Goal: Information Seeking & Learning: Learn about a topic

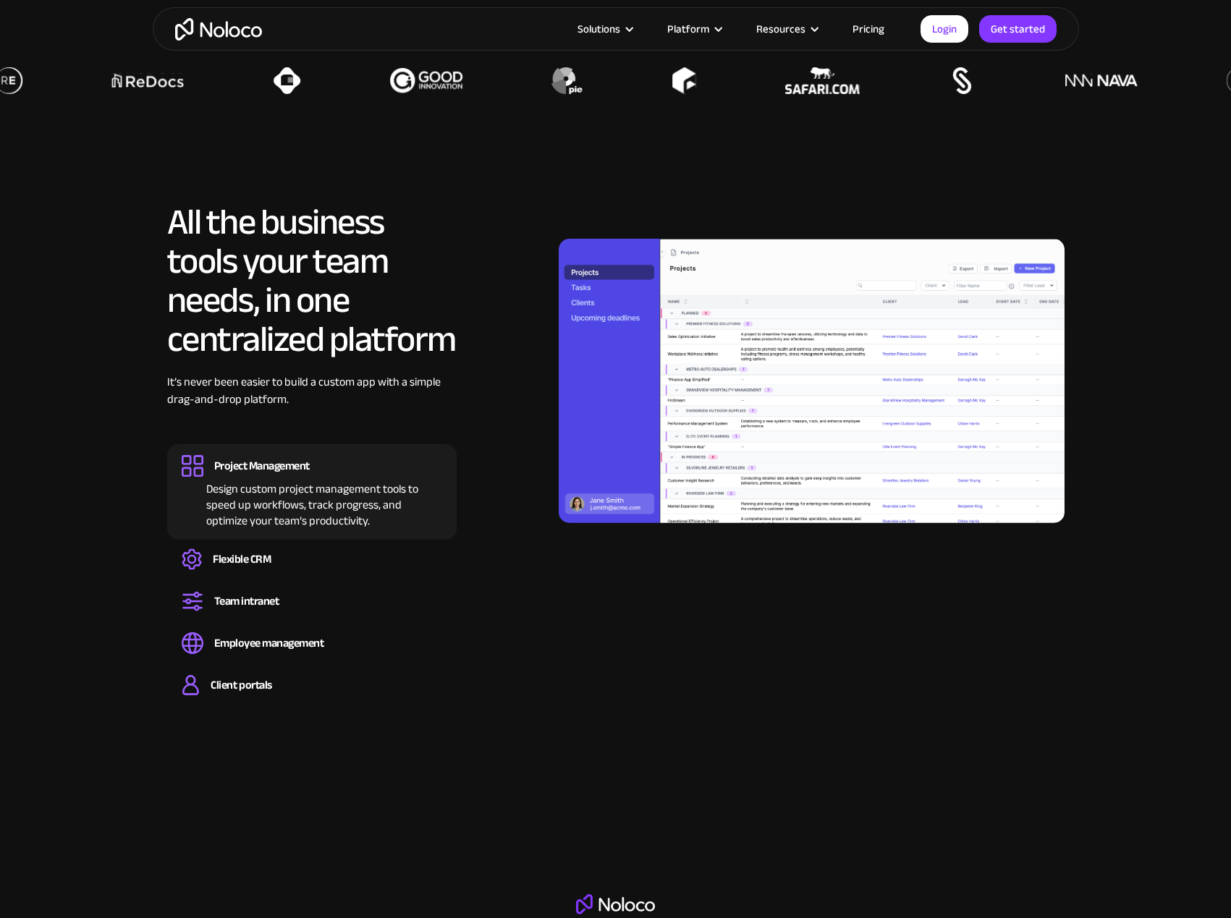
scroll to position [1230, 0]
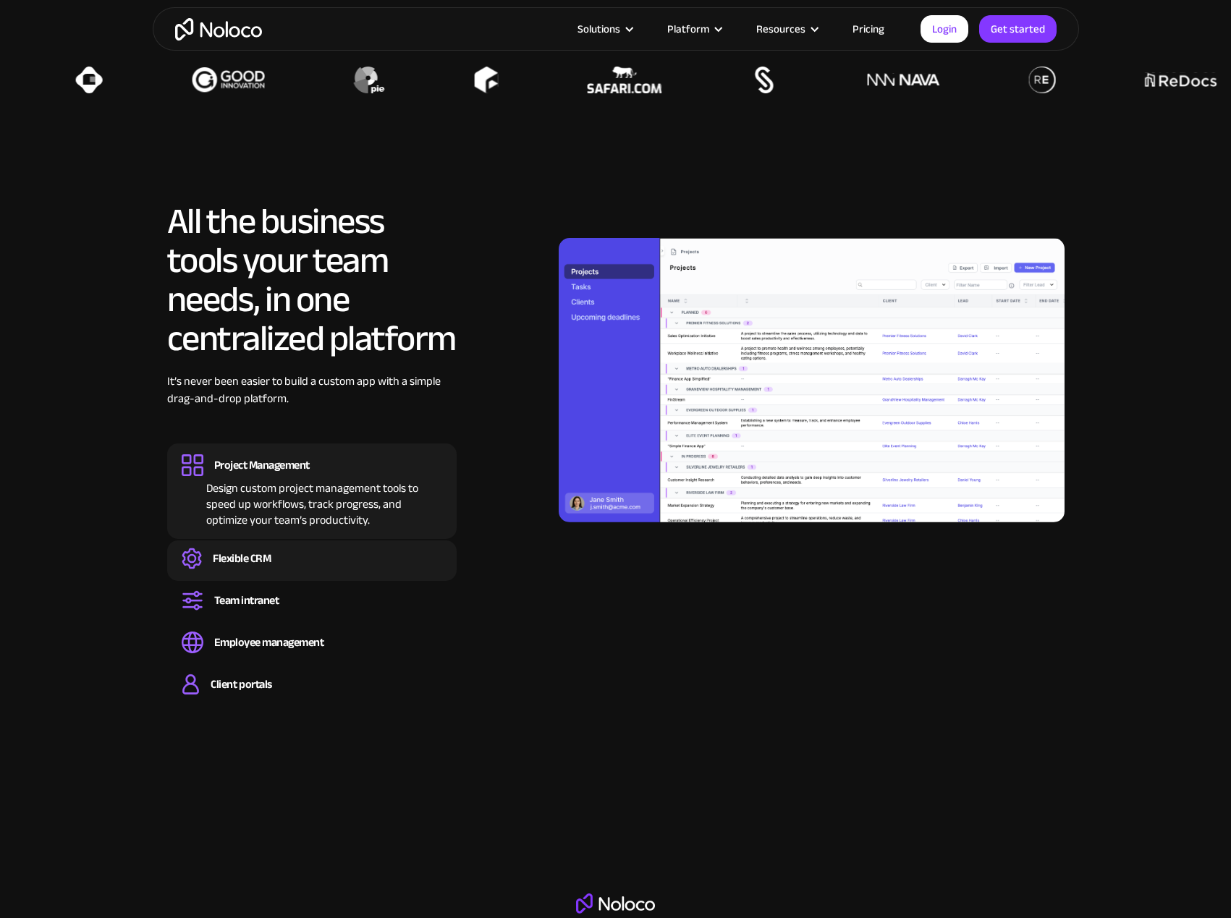
click at [342, 566] on div "Flexible CRM" at bounding box center [312, 559] width 260 height 22
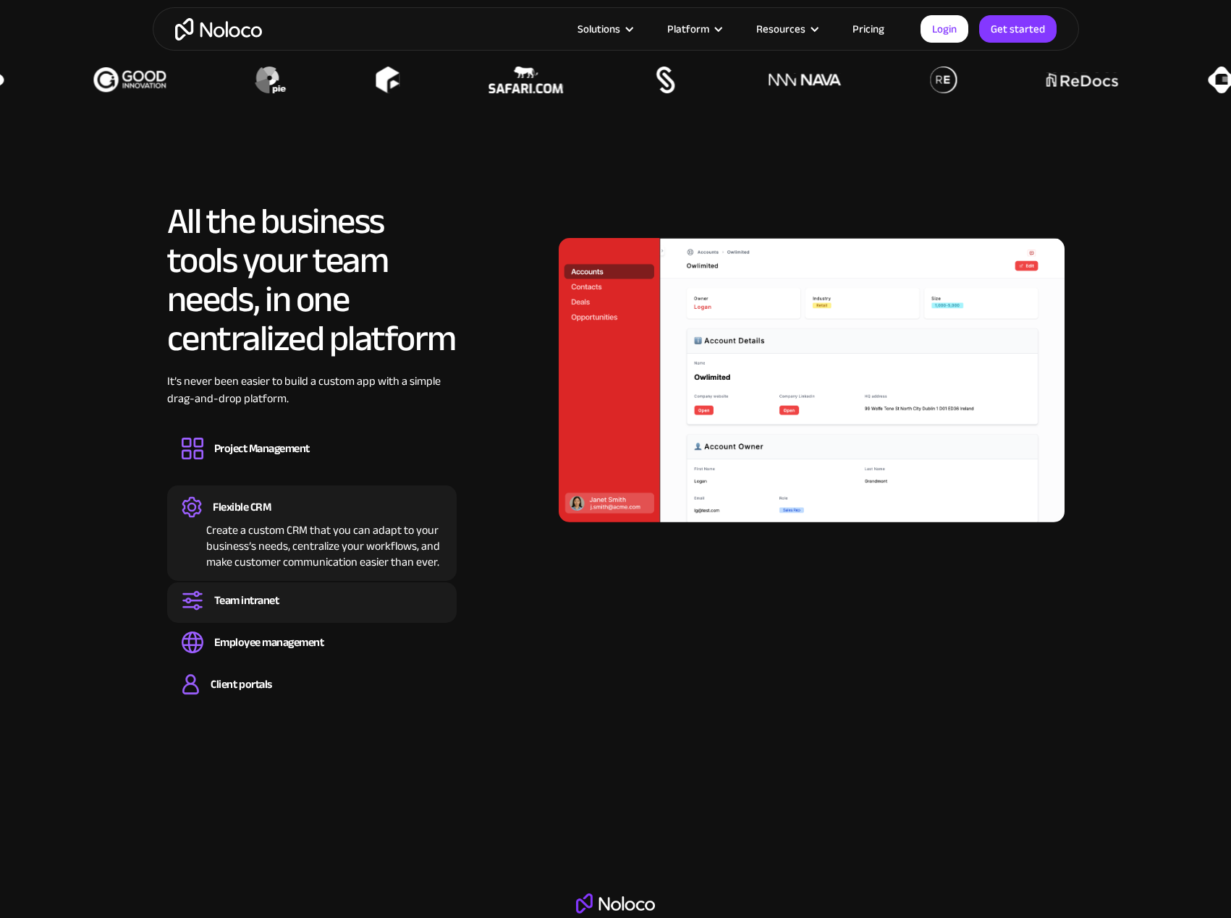
click at [306, 600] on div "Team intranet" at bounding box center [312, 601] width 260 height 22
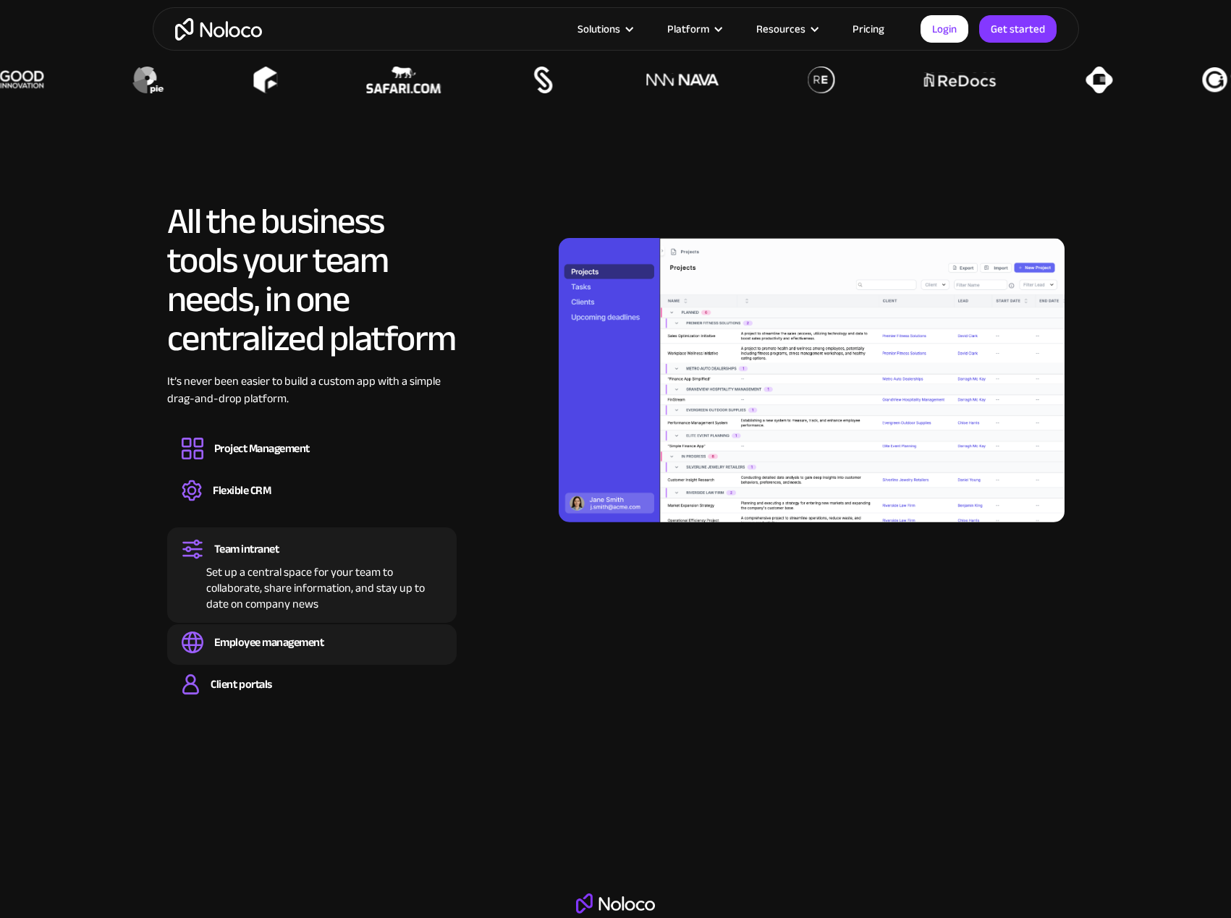
click at [298, 630] on div "Employee management Easily manage employee information, track performance, and …" at bounding box center [311, 644] width 289 height 41
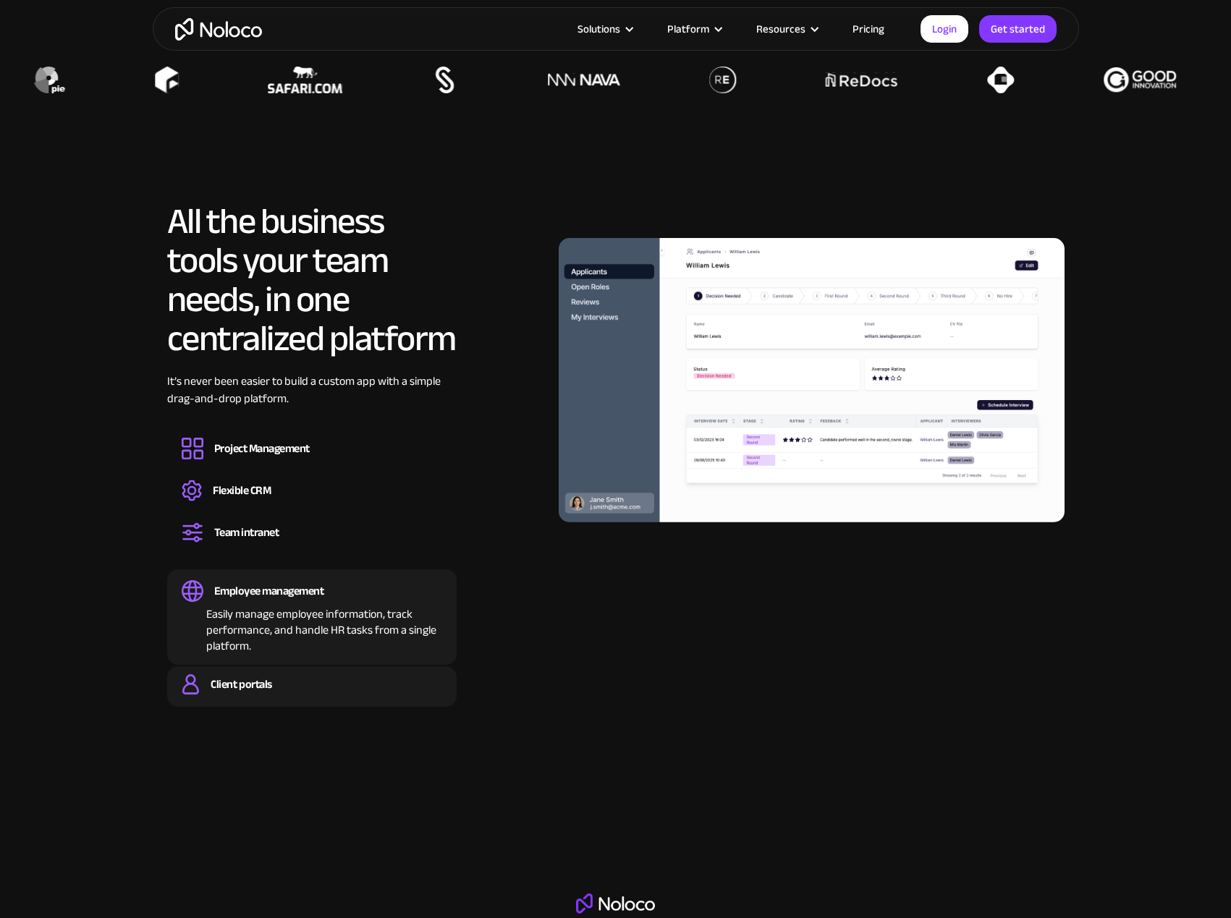
click at [282, 672] on div "Client portals Build a secure, fully-branded, and personalized client portal th…" at bounding box center [311, 686] width 289 height 41
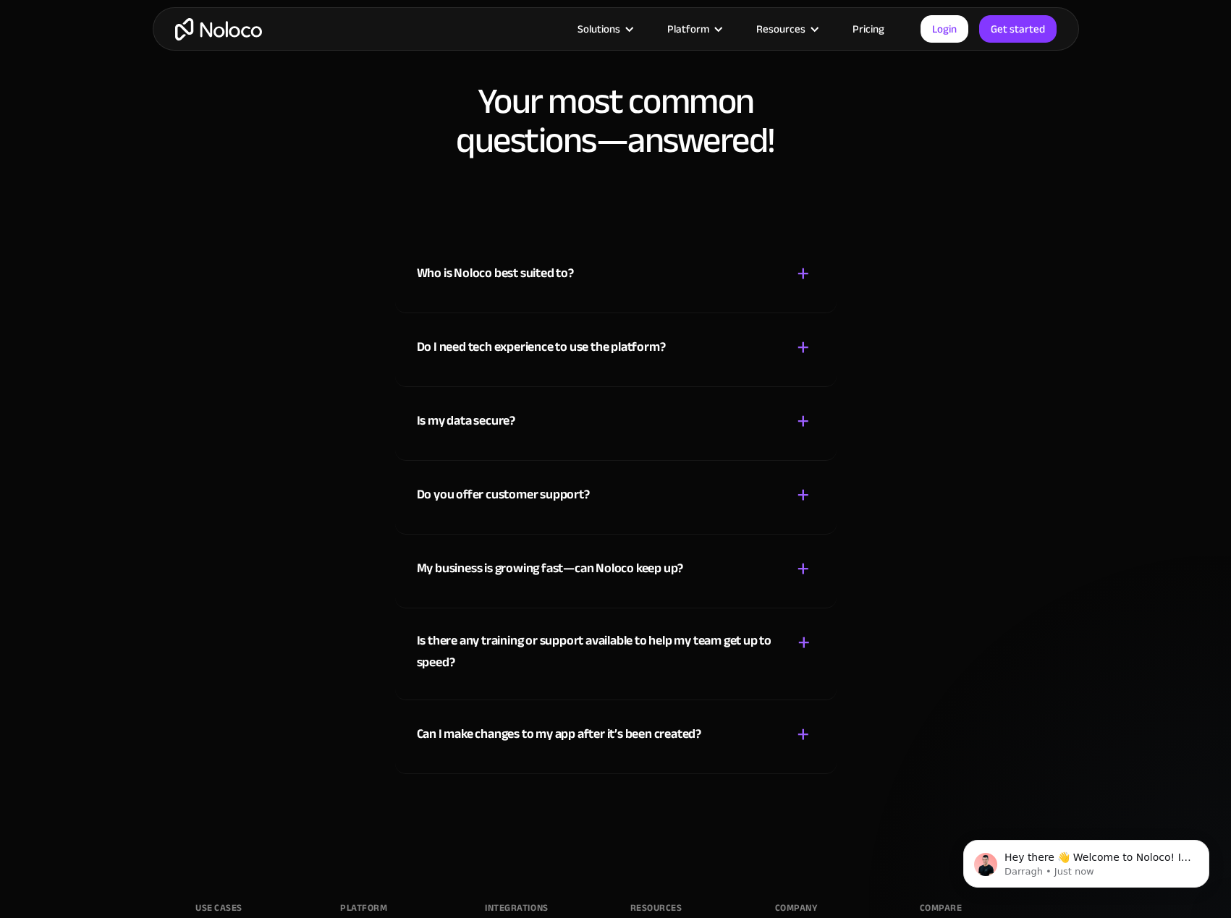
scroll to position [7596, 0]
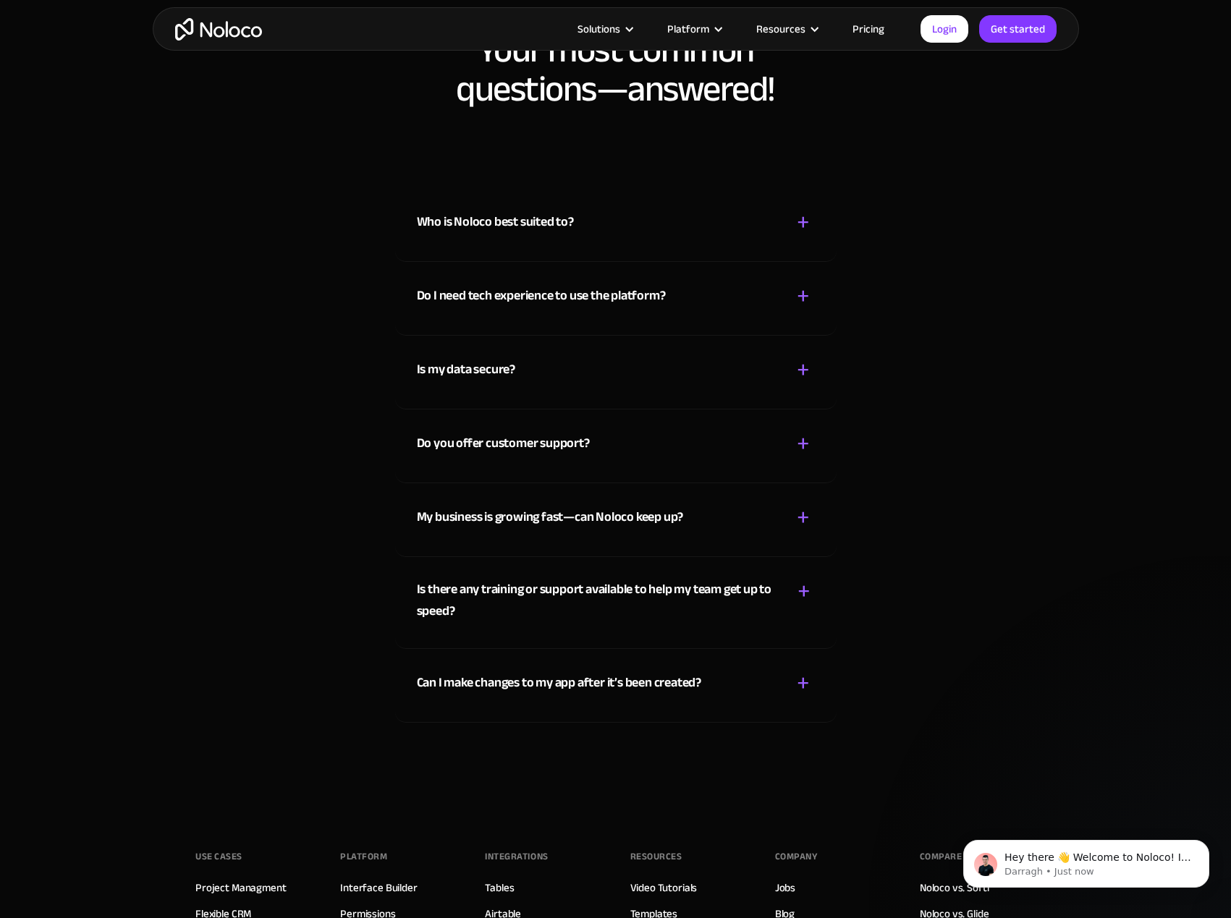
click at [517, 224] on div "Who is Noloco best suited to?" at bounding box center [495, 222] width 157 height 22
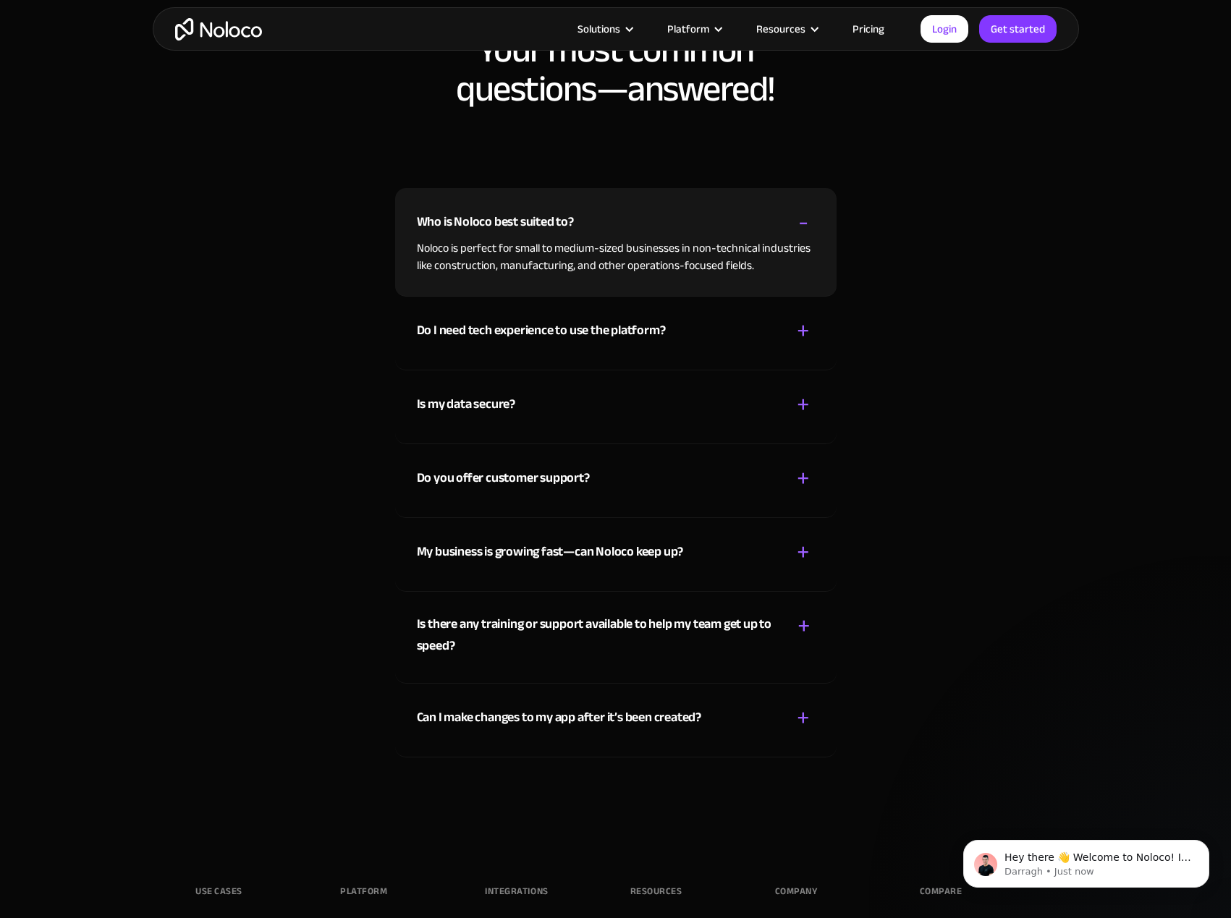
click at [517, 224] on div "Who is Noloco best suited to?" at bounding box center [495, 222] width 157 height 22
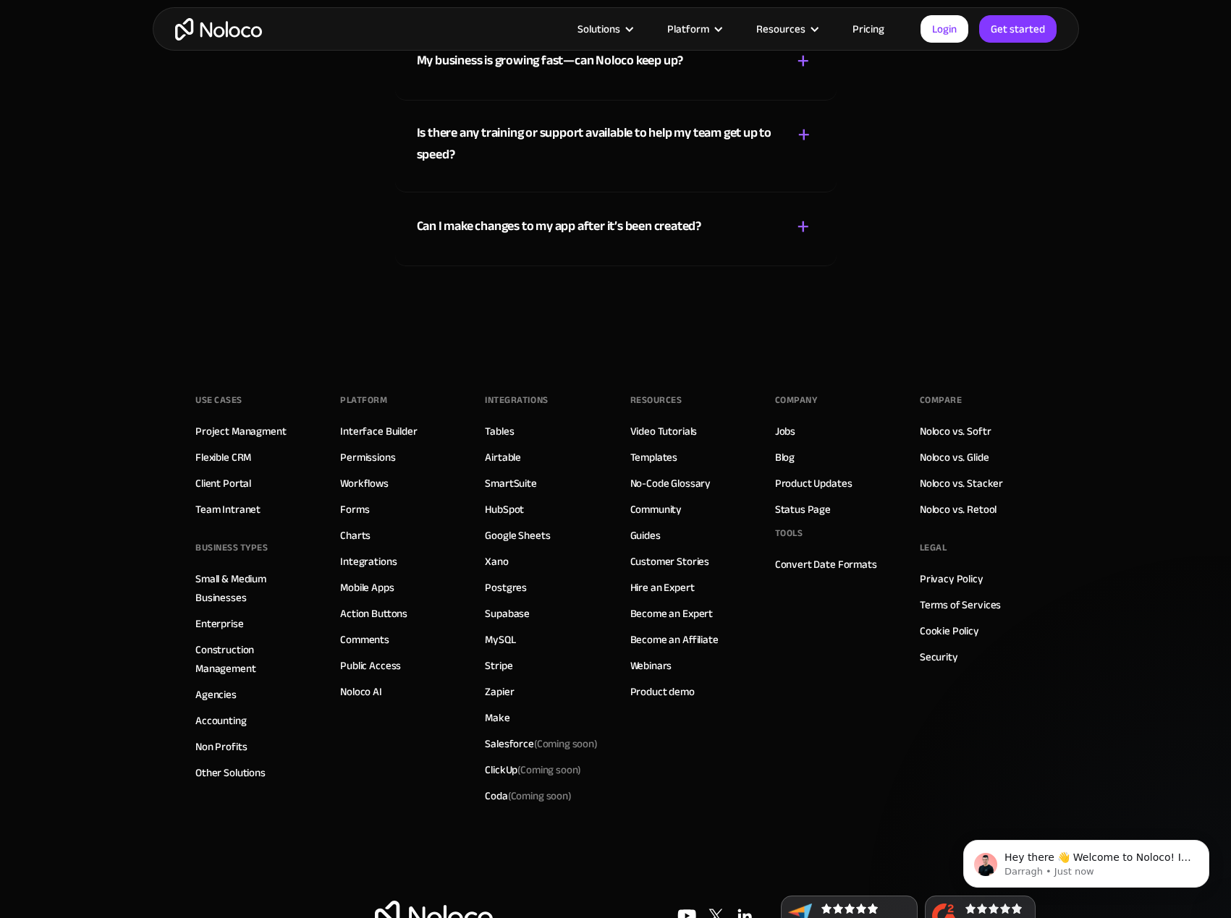
scroll to position [8102, 0]
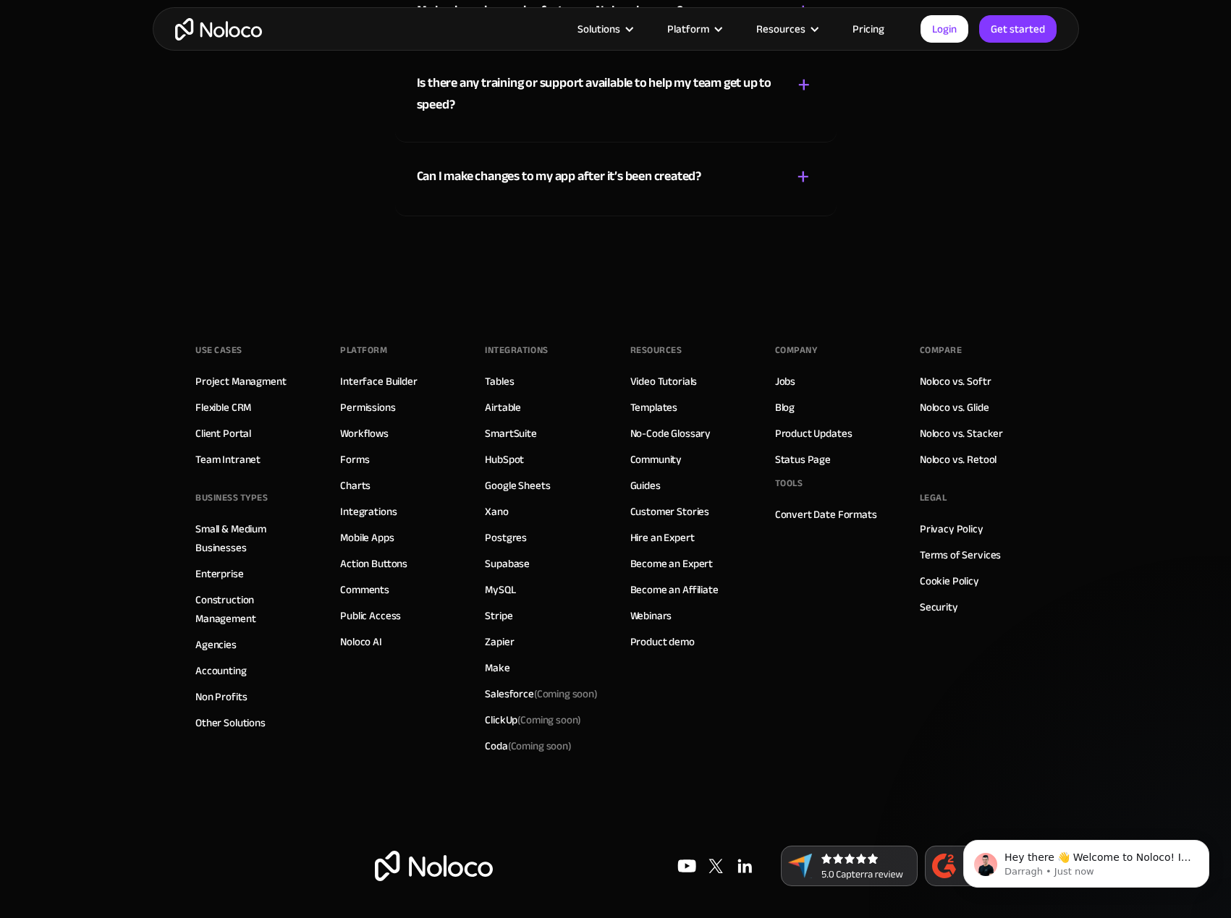
click at [878, 730] on div "Company Jobs Blog Product Updates Status Page Tools Convert Date Formats" at bounding box center [833, 549] width 116 height 420
click at [237, 672] on link "Accounting" at bounding box center [220, 670] width 51 height 19
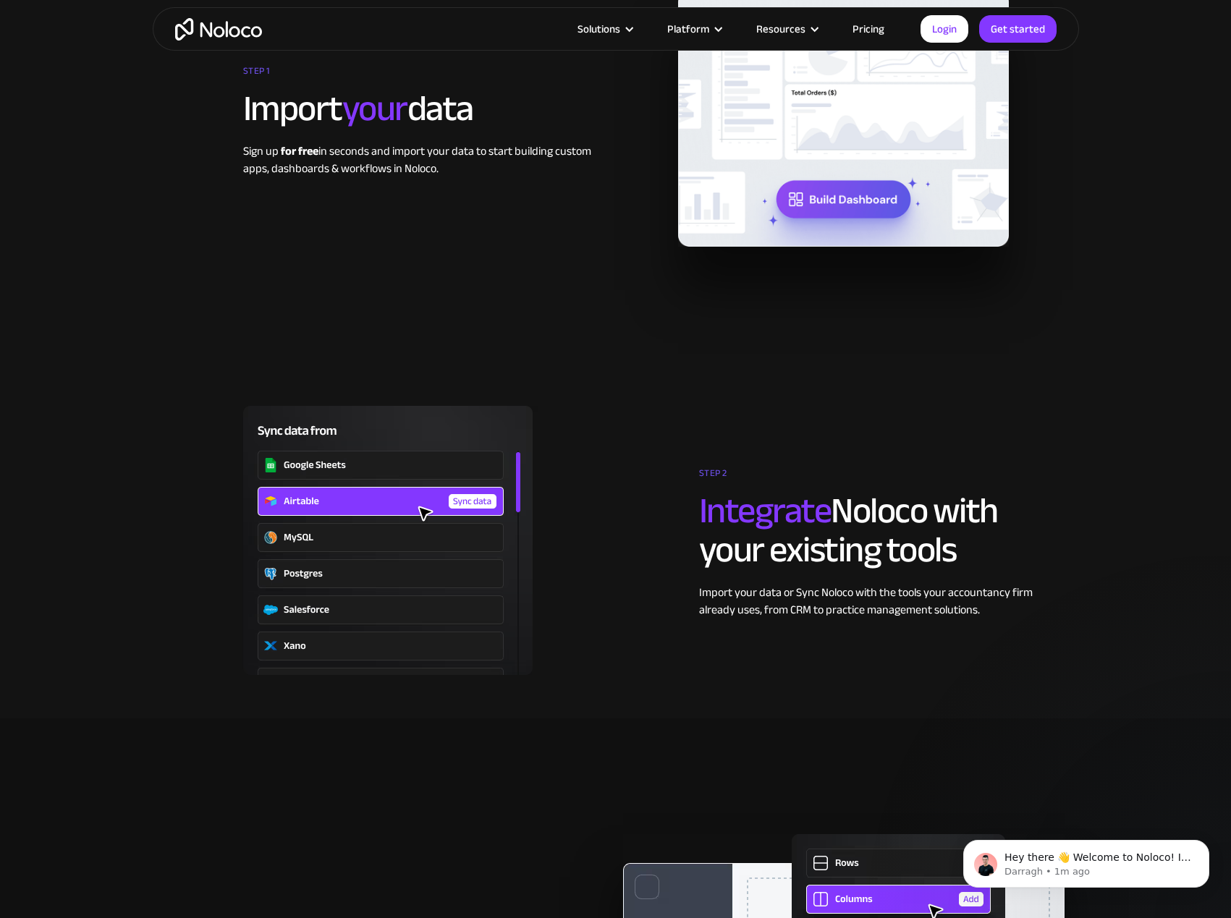
scroll to position [2315, 0]
